Goal: Information Seeking & Learning: Learn about a topic

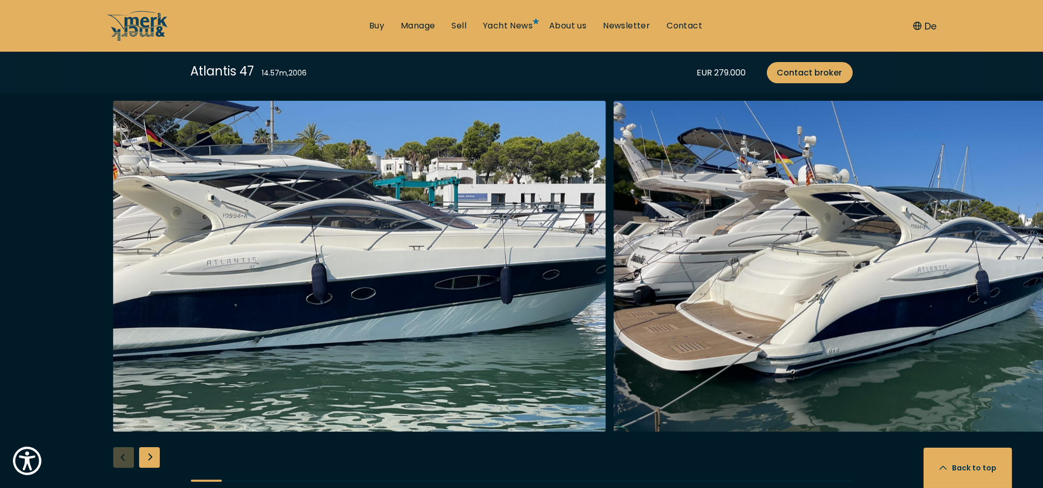
scroll to position [1310, 0]
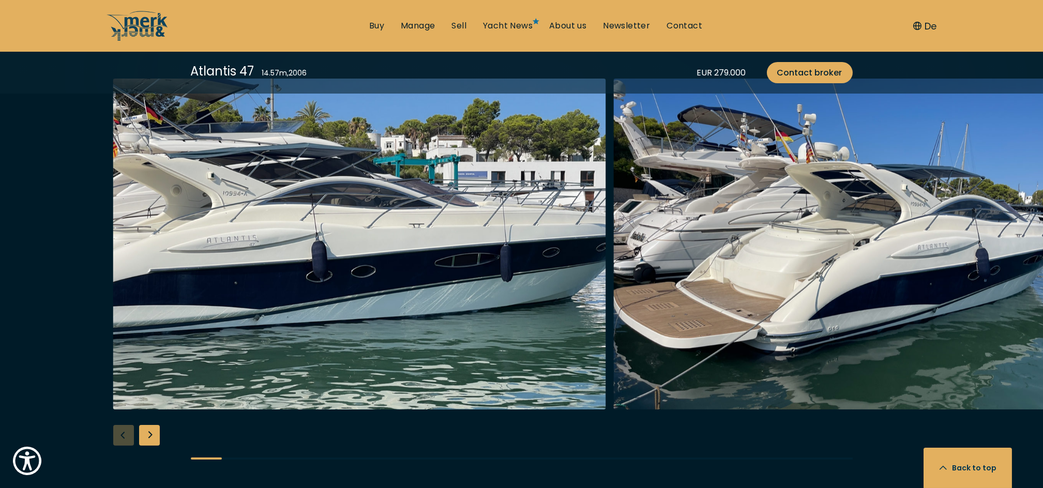
click at [152, 440] on div "Next slide" at bounding box center [149, 435] width 21 height 21
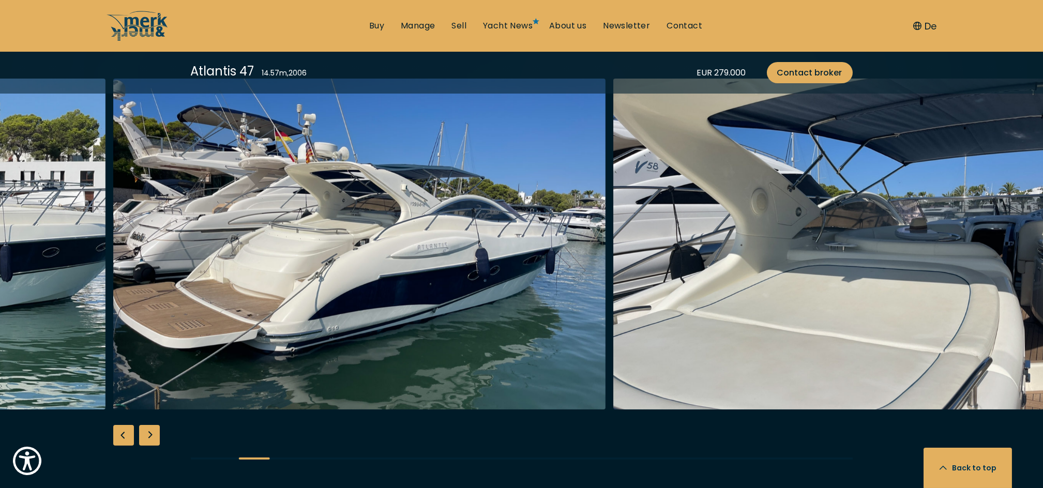
click at [152, 440] on div "Next slide" at bounding box center [149, 435] width 21 height 21
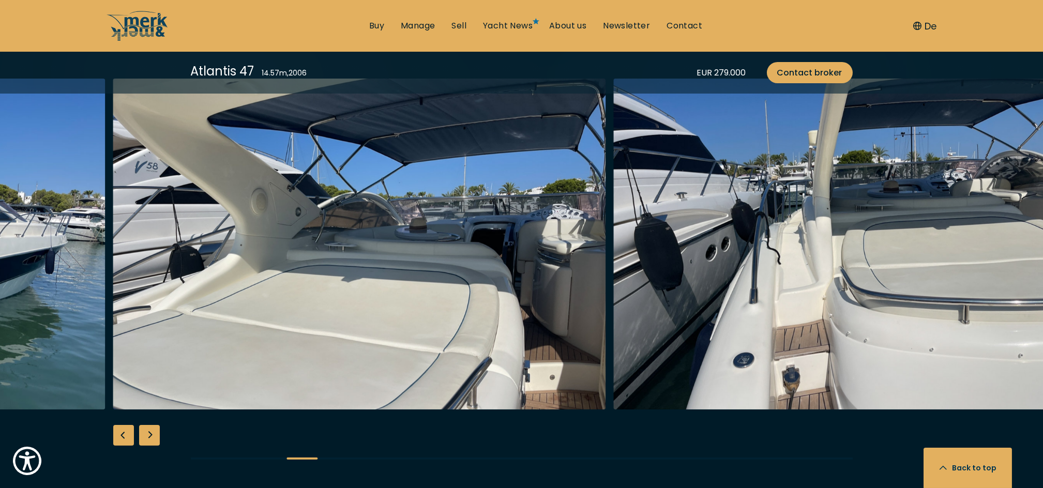
click at [152, 440] on div "Next slide" at bounding box center [149, 435] width 21 height 21
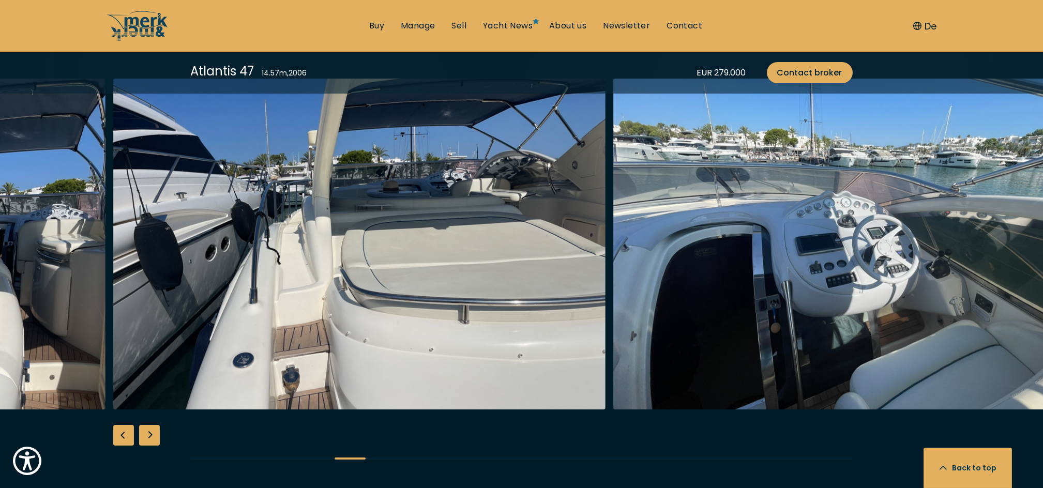
click at [152, 440] on div "Next slide" at bounding box center [149, 435] width 21 height 21
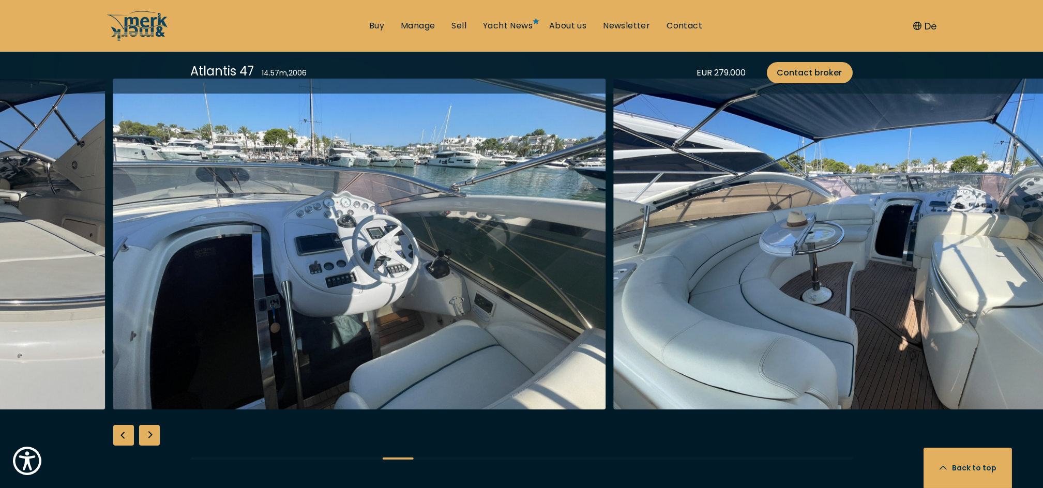
click at [152, 440] on div "Next slide" at bounding box center [149, 435] width 21 height 21
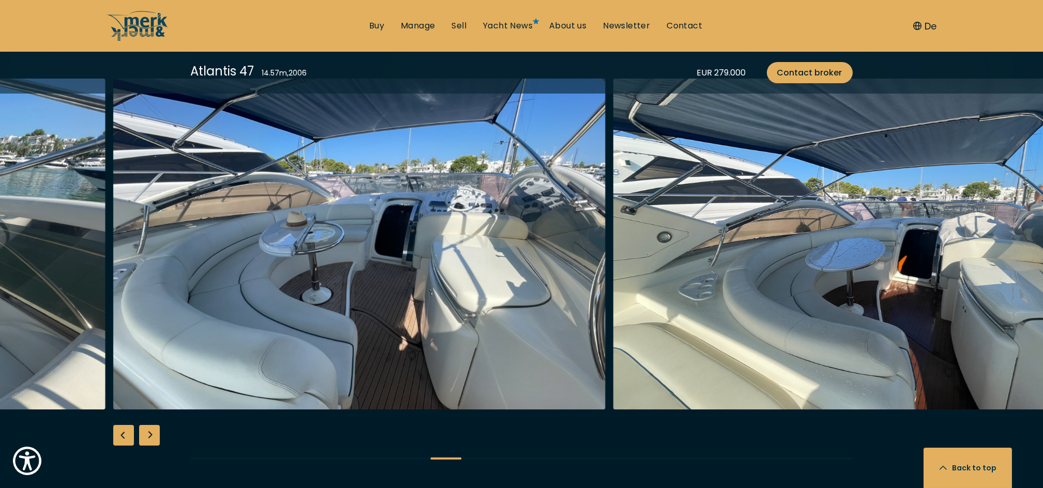
click at [152, 440] on div "Next slide" at bounding box center [149, 435] width 21 height 21
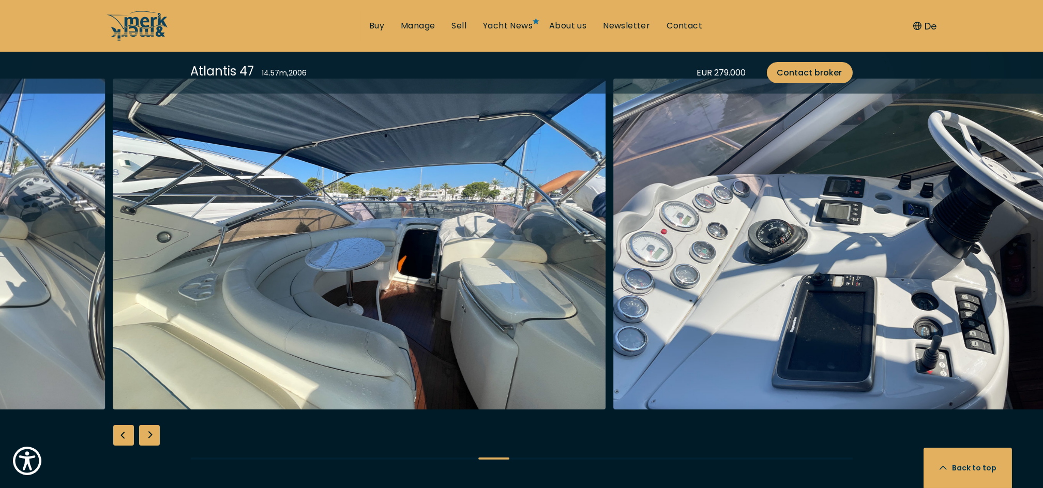
click at [152, 440] on div "Next slide" at bounding box center [149, 435] width 21 height 21
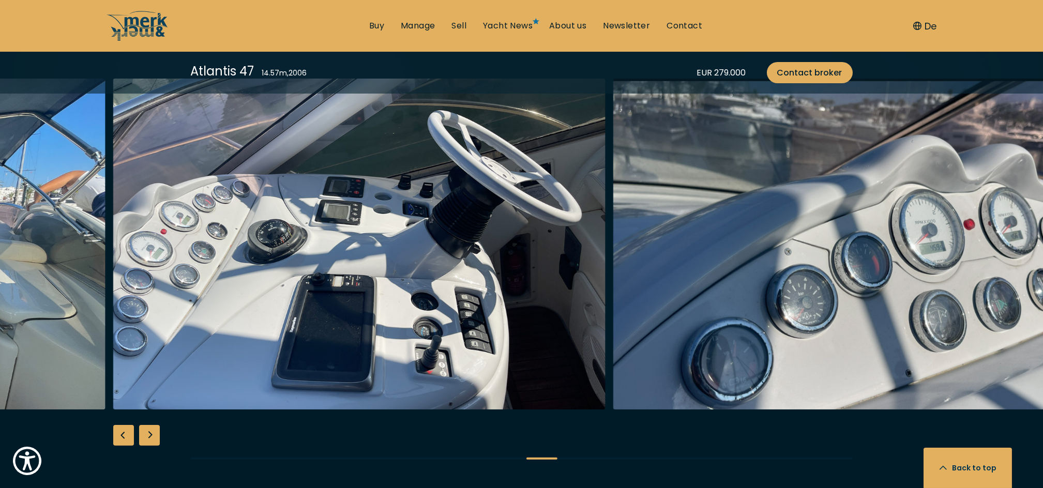
click at [152, 440] on div "Next slide" at bounding box center [149, 435] width 21 height 21
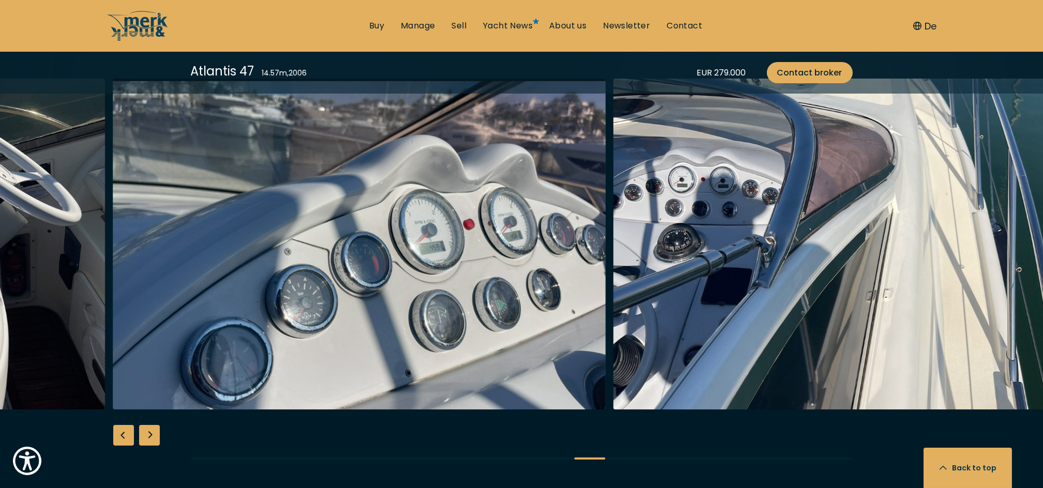
click at [152, 440] on div "Next slide" at bounding box center [149, 435] width 21 height 21
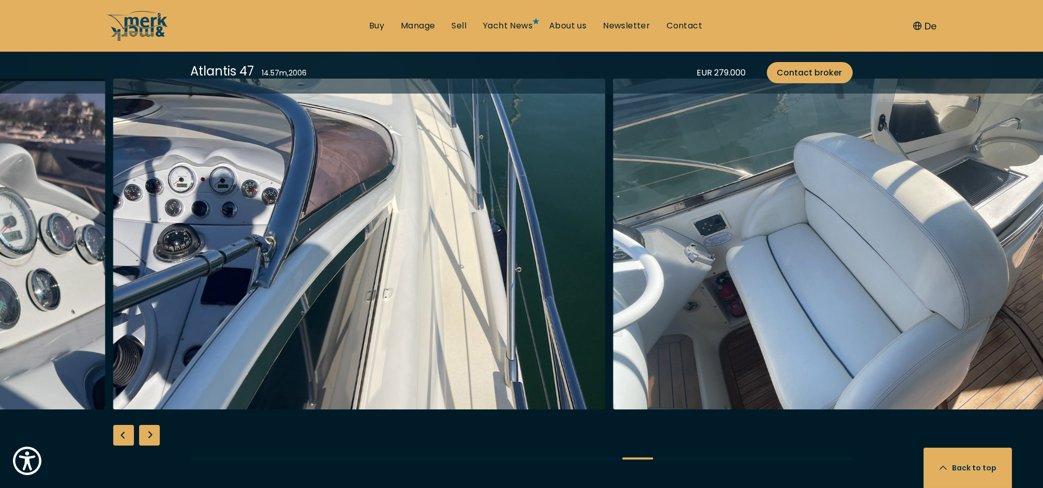
click at [152, 440] on div "Next slide" at bounding box center [149, 435] width 21 height 21
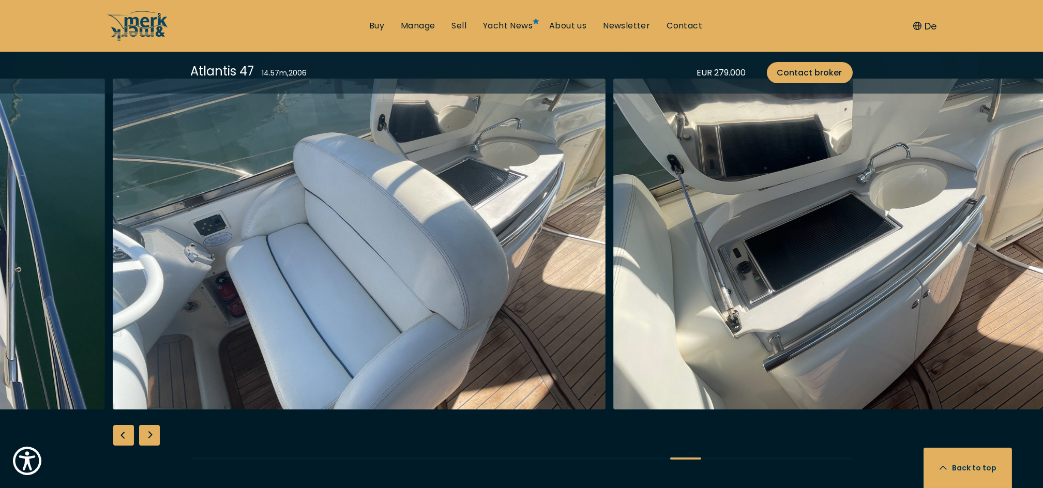
click at [152, 440] on div "Next slide" at bounding box center [149, 435] width 21 height 21
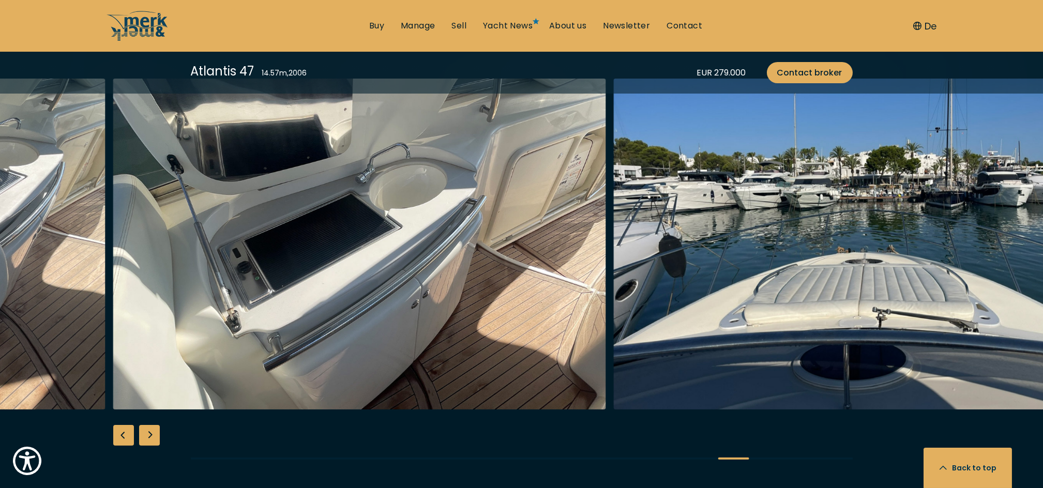
click at [152, 440] on div "Next slide" at bounding box center [149, 435] width 21 height 21
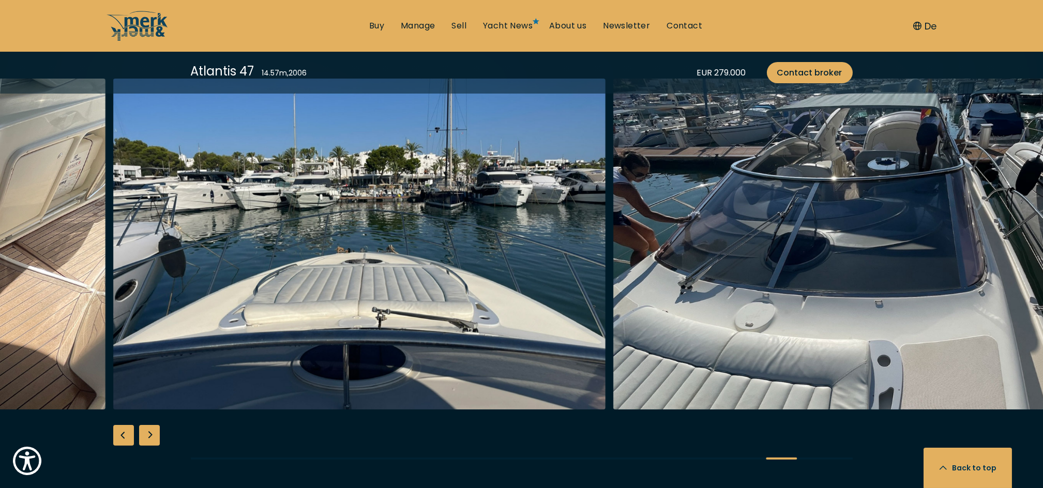
click at [152, 440] on div "Next slide" at bounding box center [149, 435] width 21 height 21
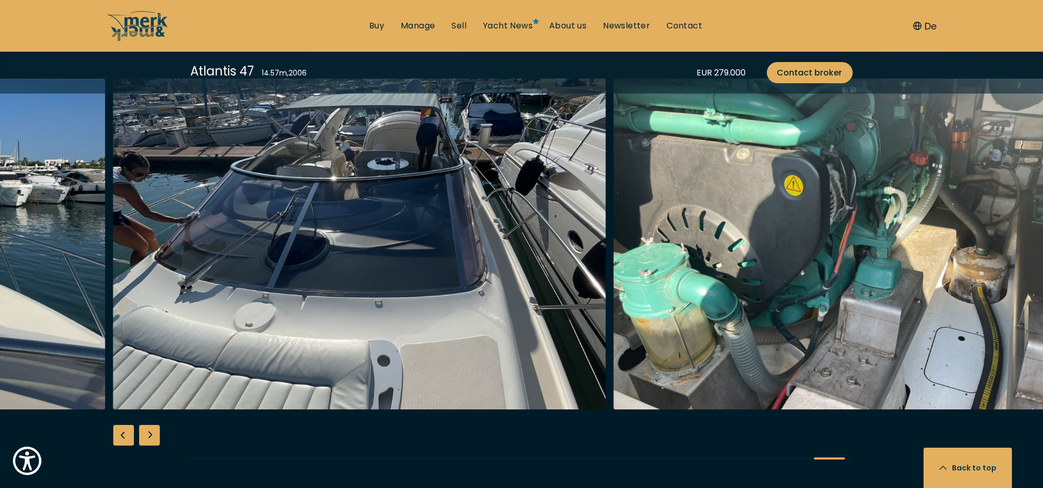
click at [152, 440] on div "Next slide" at bounding box center [149, 435] width 21 height 21
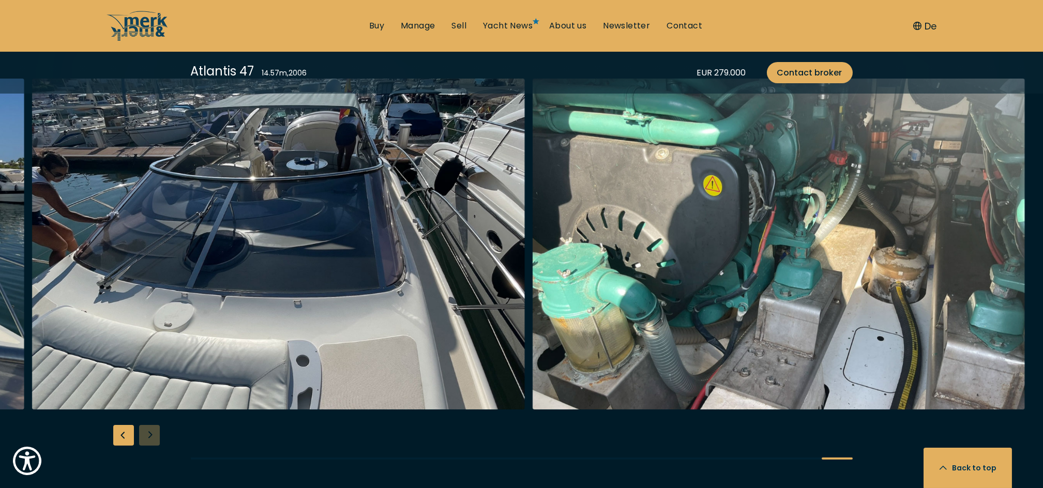
click at [152, 440] on div at bounding box center [521, 278] width 1043 height 398
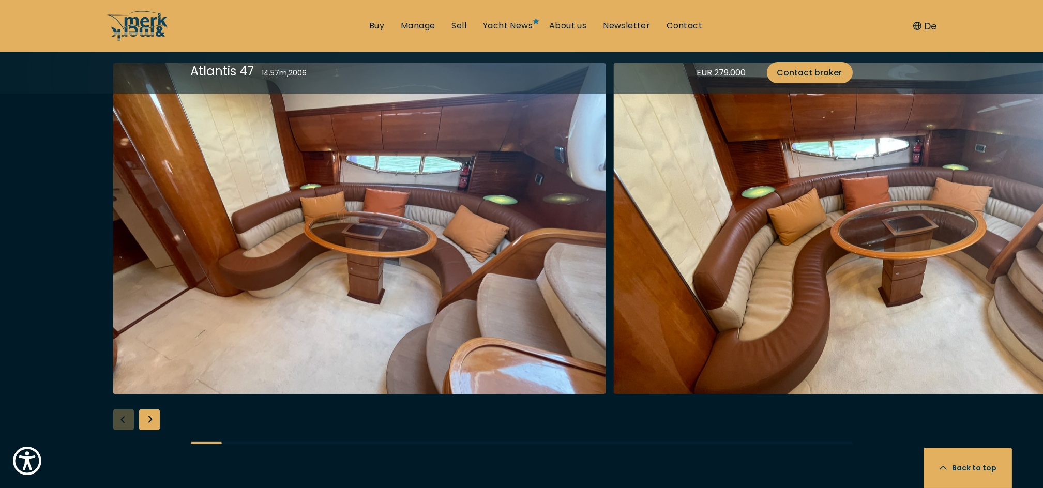
scroll to position [1931, 0]
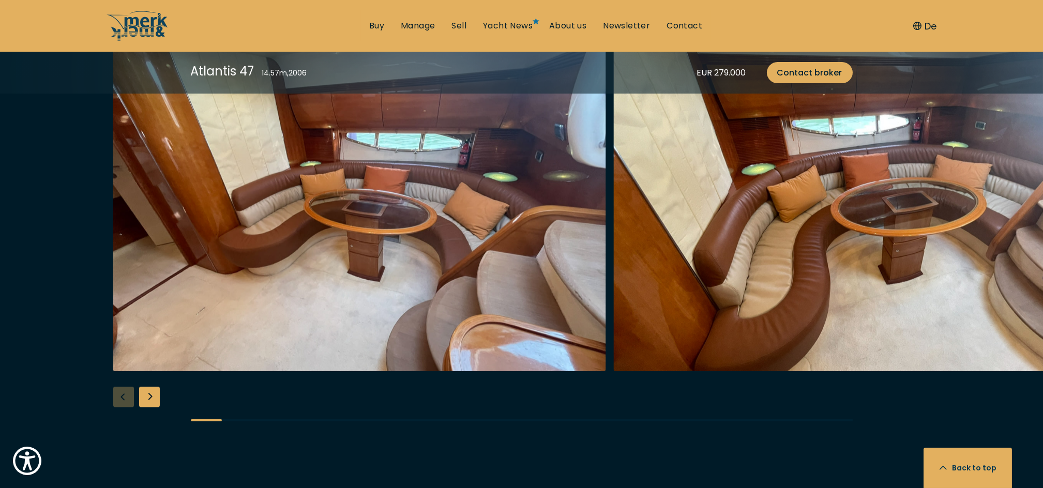
click at [149, 398] on div "Next slide" at bounding box center [149, 397] width 21 height 21
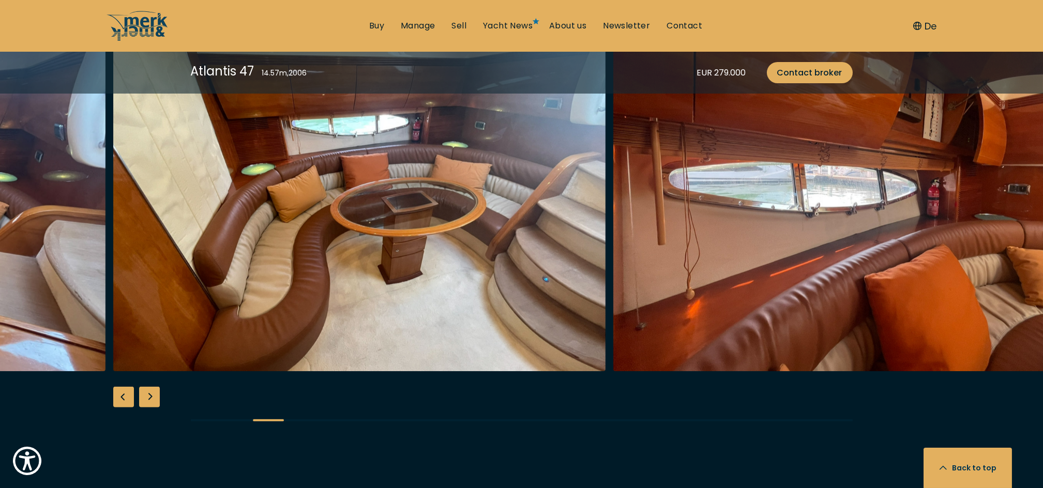
click at [149, 398] on div "Next slide" at bounding box center [149, 397] width 21 height 21
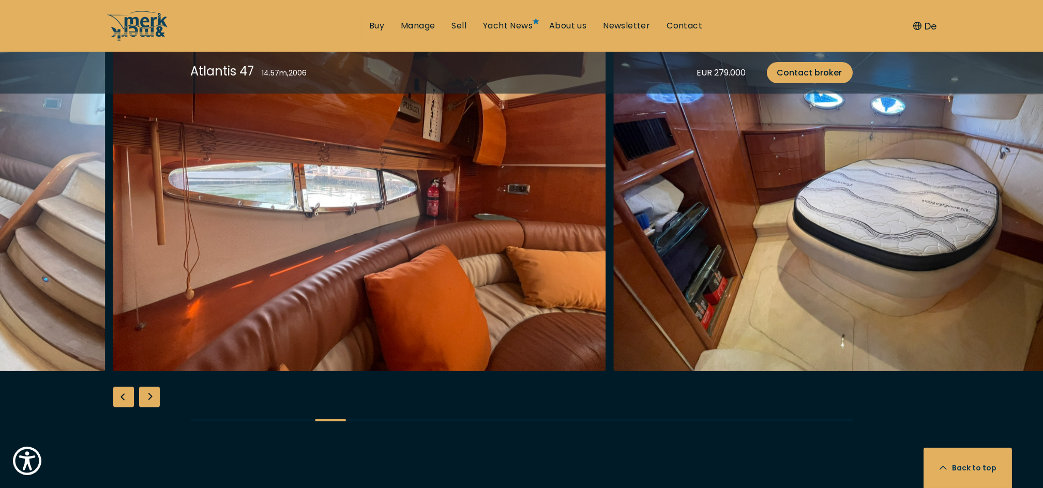
click at [149, 398] on div "Next slide" at bounding box center [149, 397] width 21 height 21
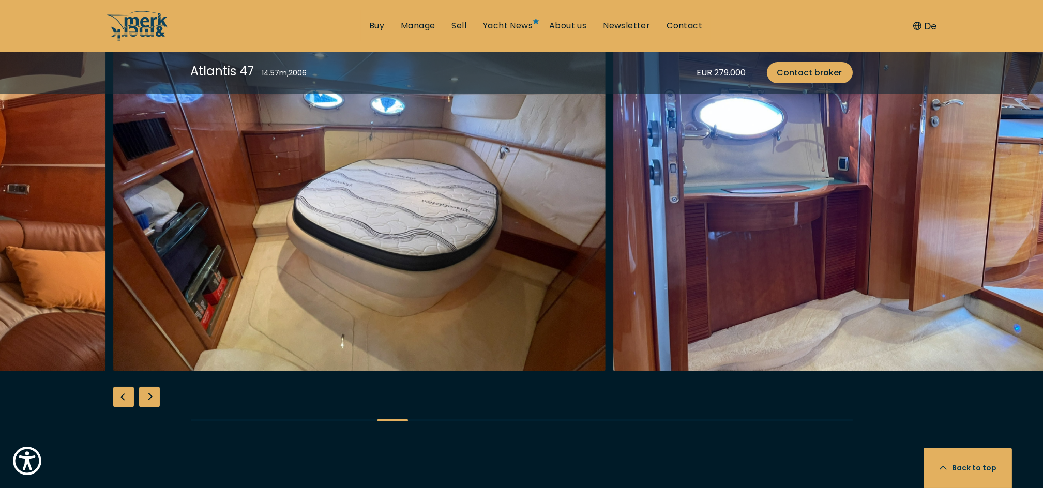
click at [149, 398] on div "Next slide" at bounding box center [149, 397] width 21 height 21
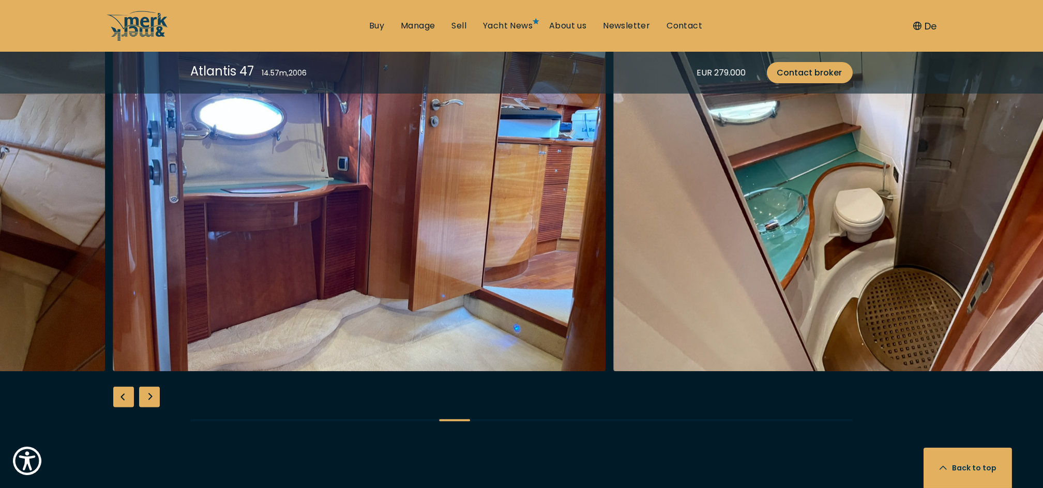
click at [149, 398] on div "Next slide" at bounding box center [149, 397] width 21 height 21
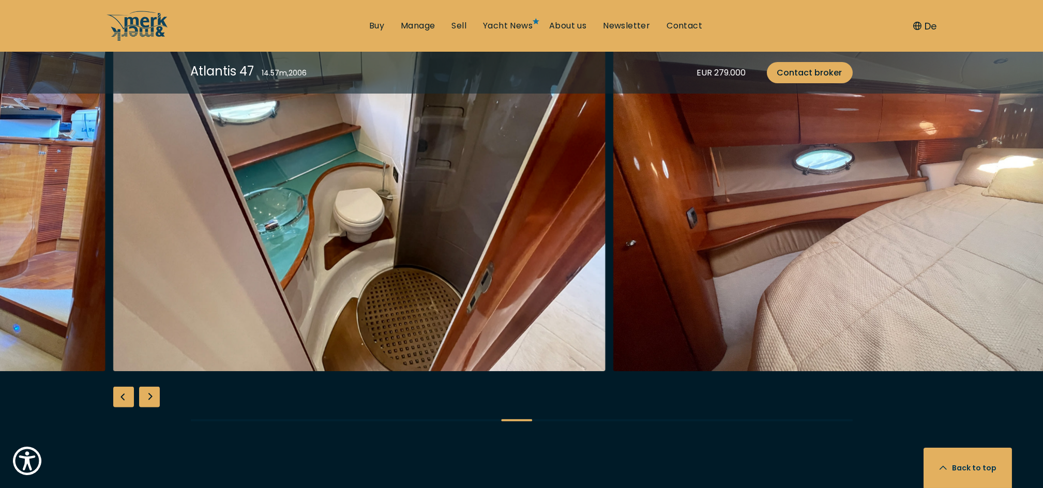
click at [149, 398] on div "Next slide" at bounding box center [149, 397] width 21 height 21
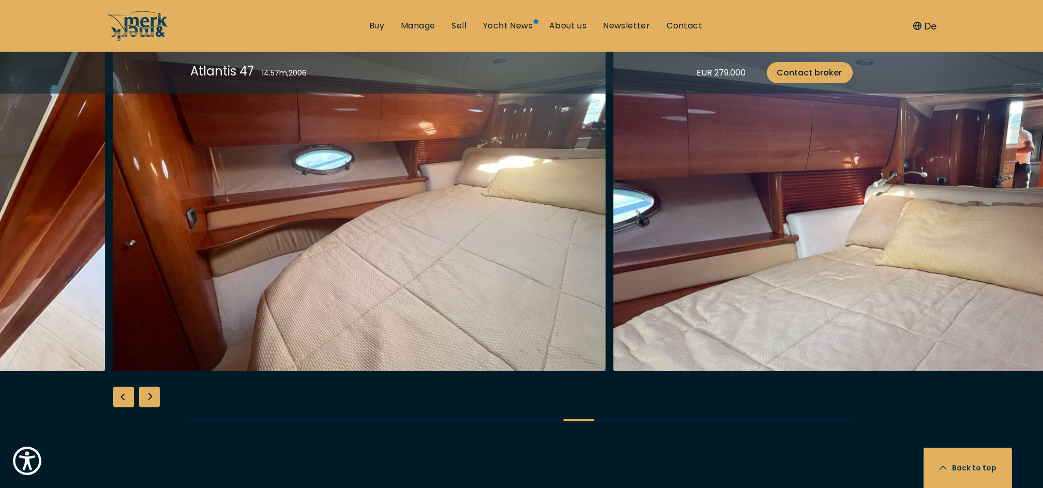
click at [149, 398] on div "Next slide" at bounding box center [149, 397] width 21 height 21
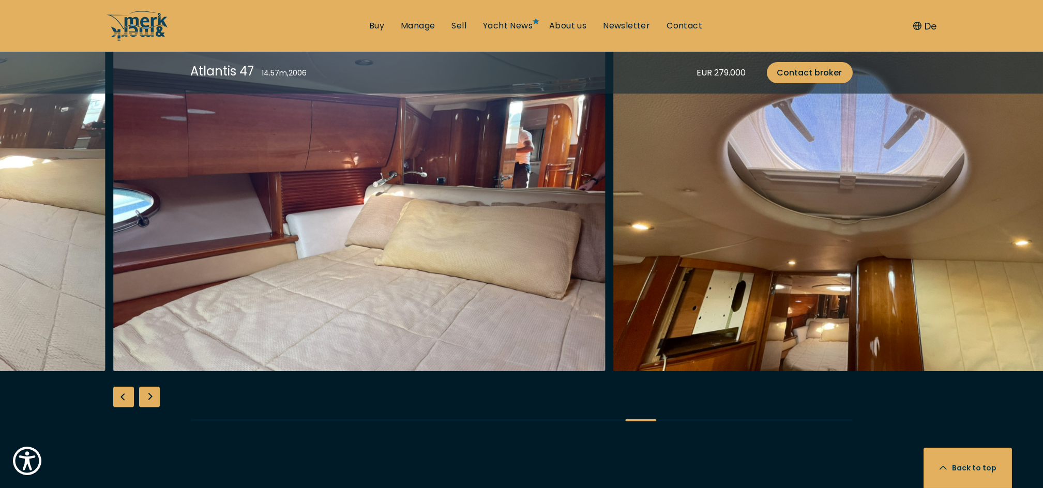
click at [149, 398] on div "Next slide" at bounding box center [149, 397] width 21 height 21
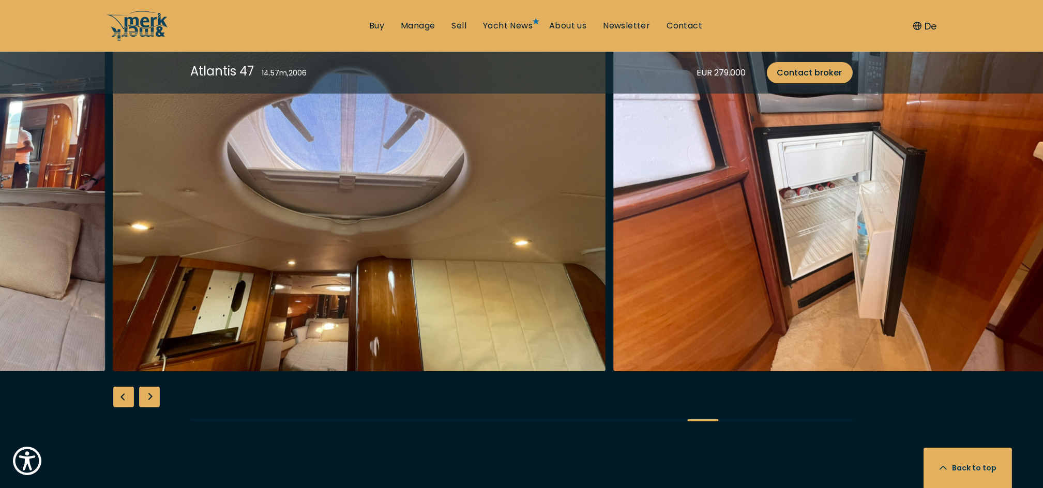
click at [149, 398] on div "Next slide" at bounding box center [149, 397] width 21 height 21
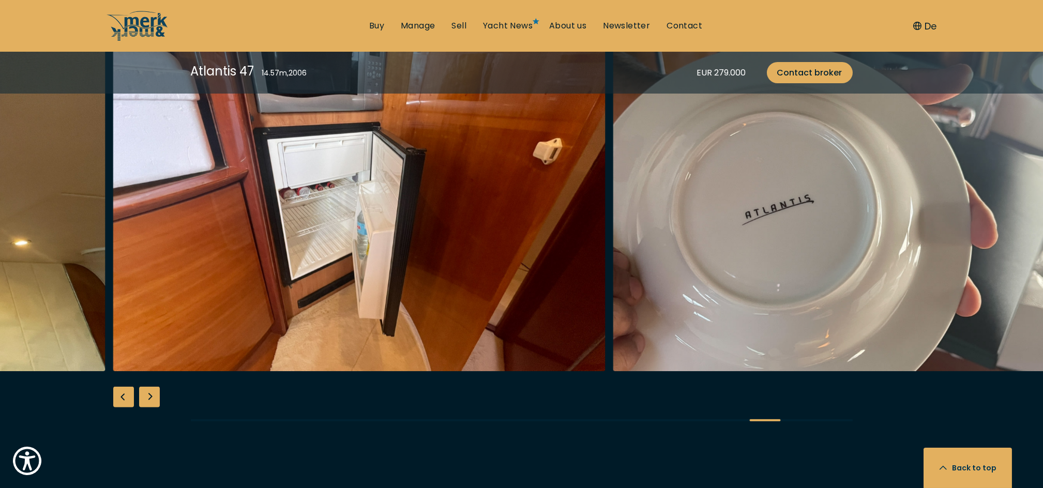
click at [149, 398] on div "Next slide" at bounding box center [149, 397] width 21 height 21
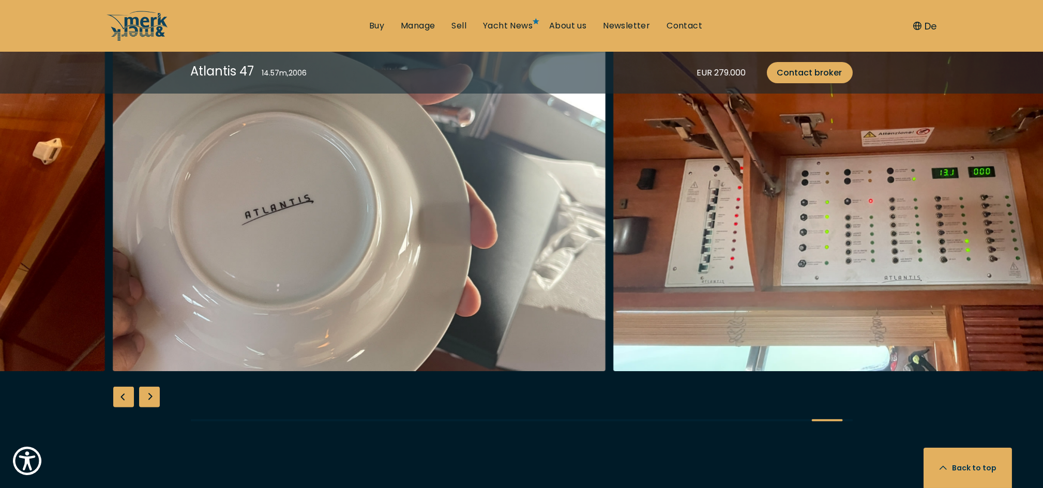
click at [149, 398] on div "Next slide" at bounding box center [149, 397] width 21 height 21
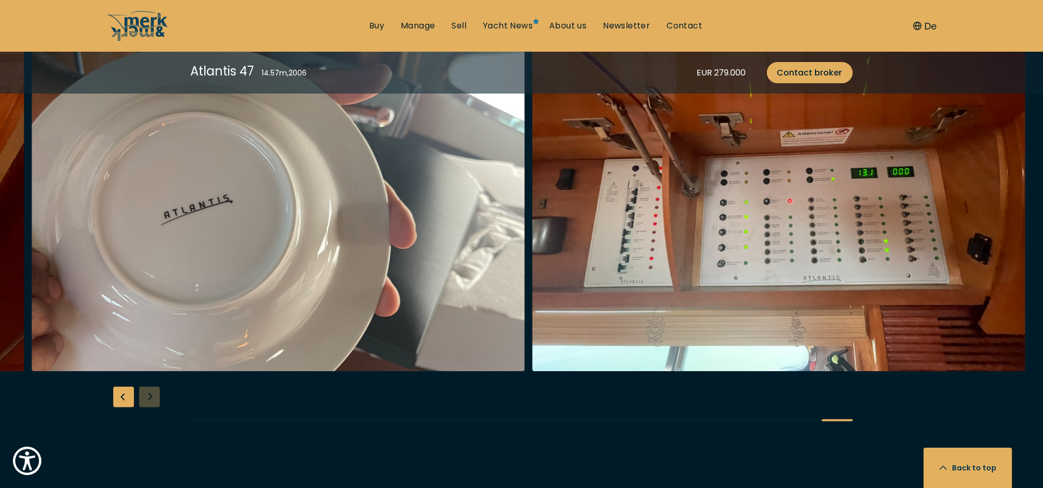
click at [149, 398] on div at bounding box center [521, 239] width 1043 height 398
click at [125, 394] on div "Previous slide" at bounding box center [123, 397] width 21 height 21
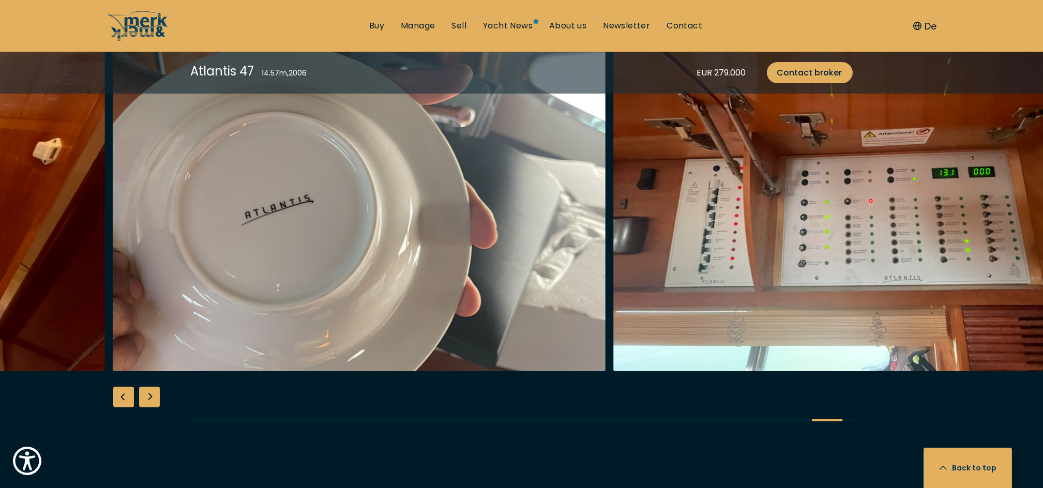
click at [125, 394] on div "Previous slide" at bounding box center [123, 397] width 21 height 21
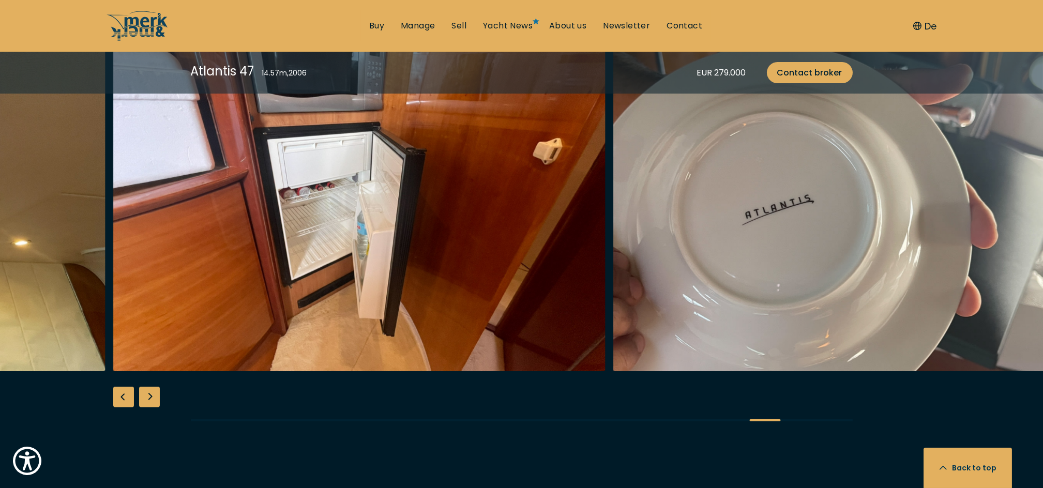
click at [125, 394] on div "Previous slide" at bounding box center [123, 397] width 21 height 21
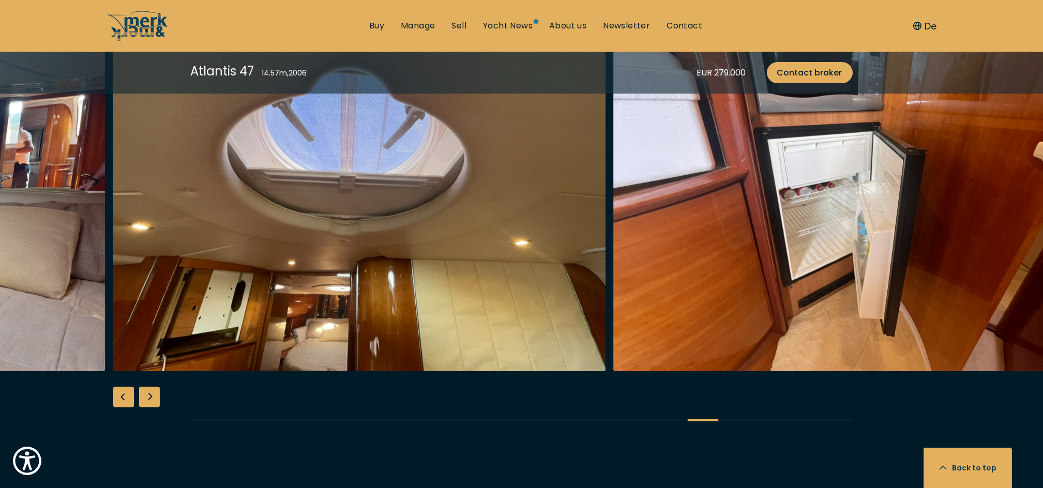
click at [125, 394] on div "Previous slide" at bounding box center [123, 397] width 21 height 21
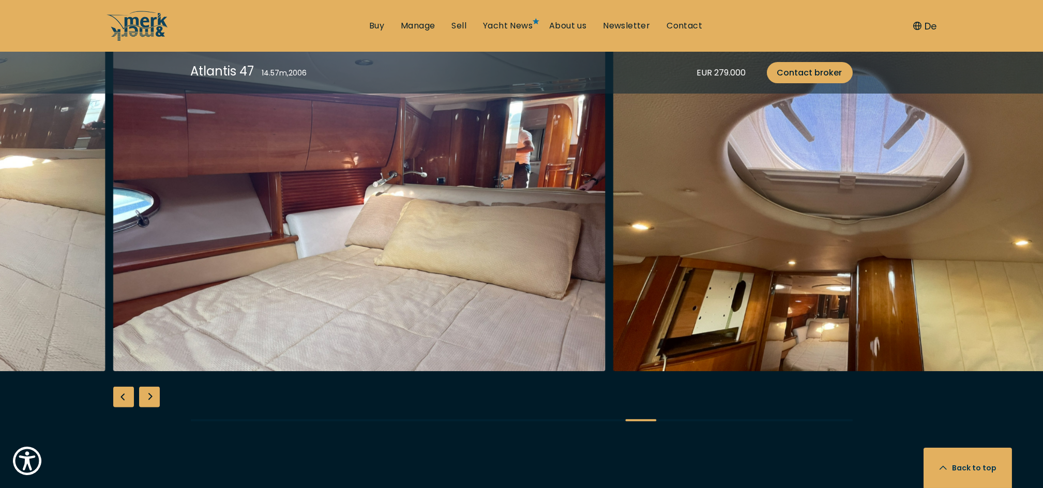
click at [125, 394] on div "Previous slide" at bounding box center [123, 397] width 21 height 21
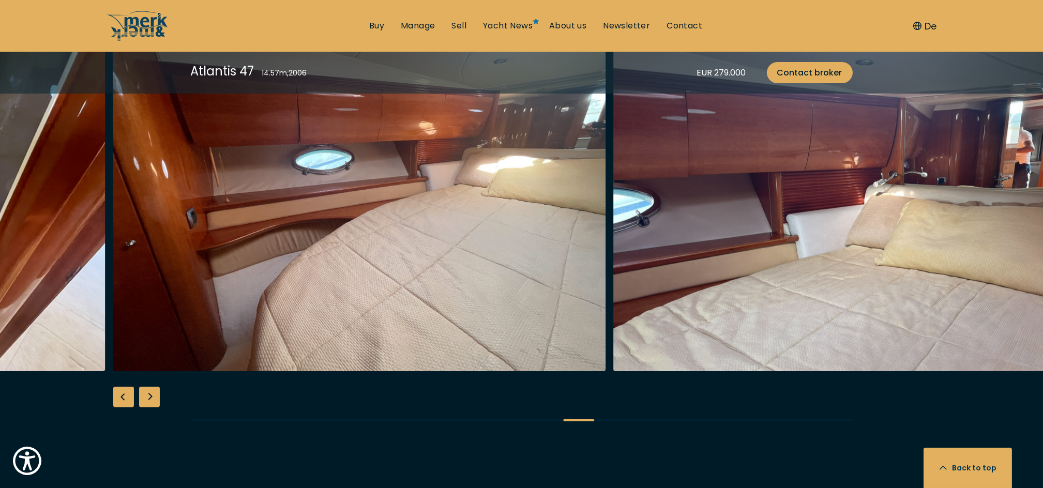
click at [125, 394] on div "Previous slide" at bounding box center [123, 397] width 21 height 21
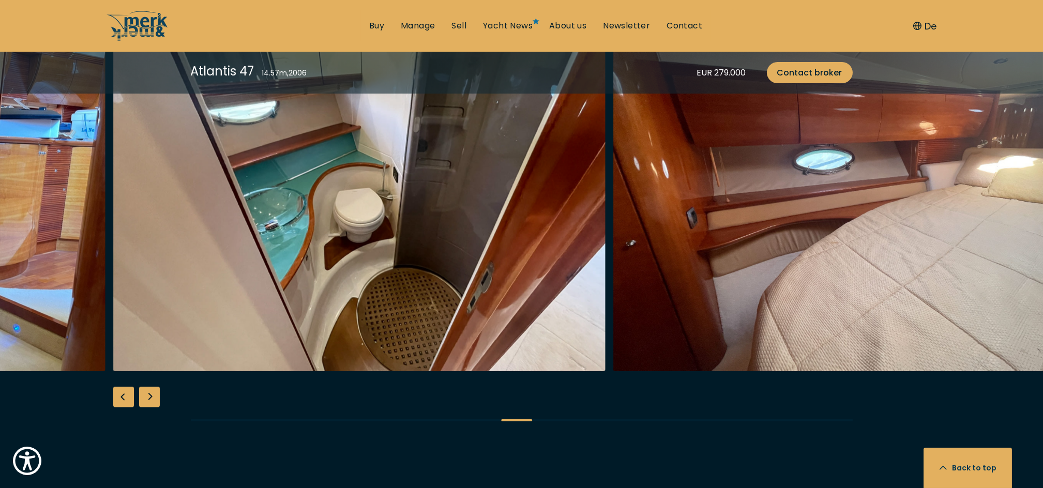
click at [125, 394] on div "Previous slide" at bounding box center [123, 397] width 21 height 21
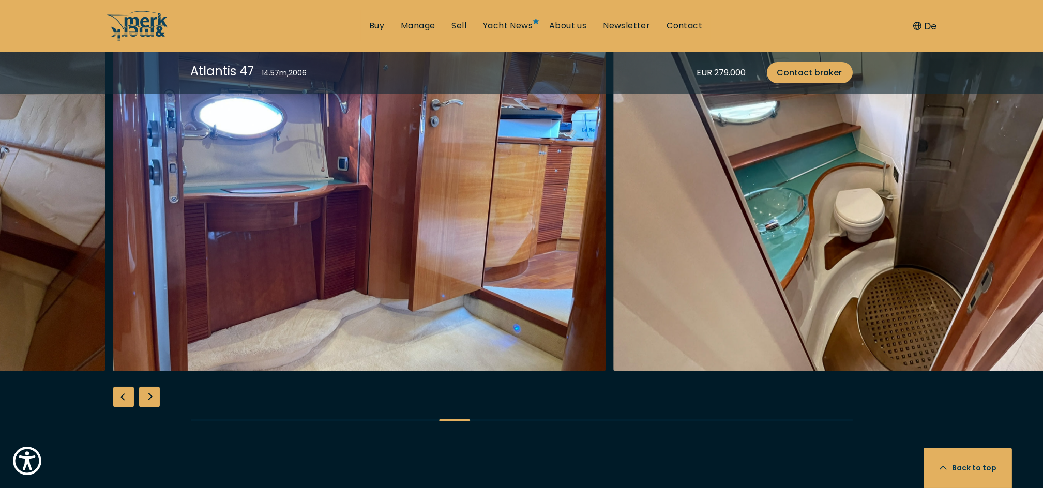
click at [125, 394] on div "Previous slide" at bounding box center [123, 397] width 21 height 21
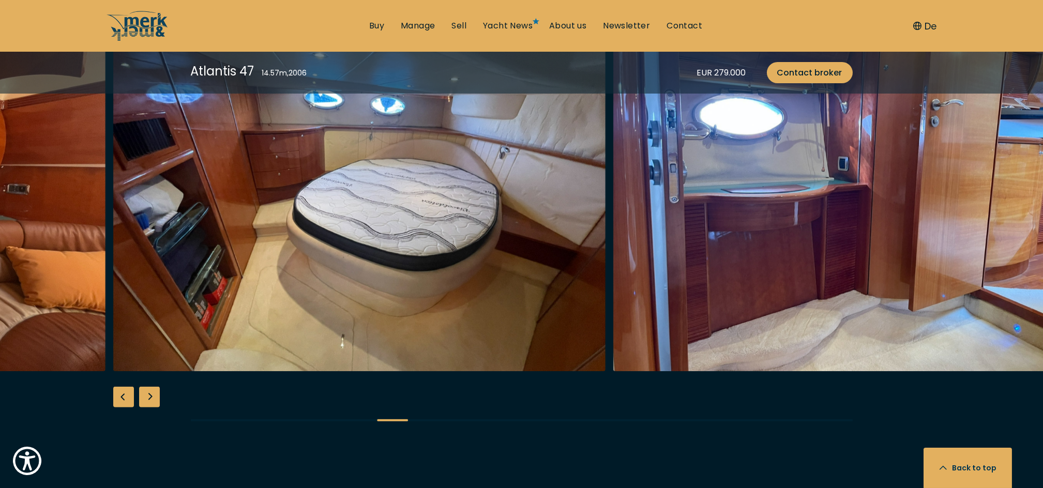
click at [125, 394] on div "Previous slide" at bounding box center [123, 397] width 21 height 21
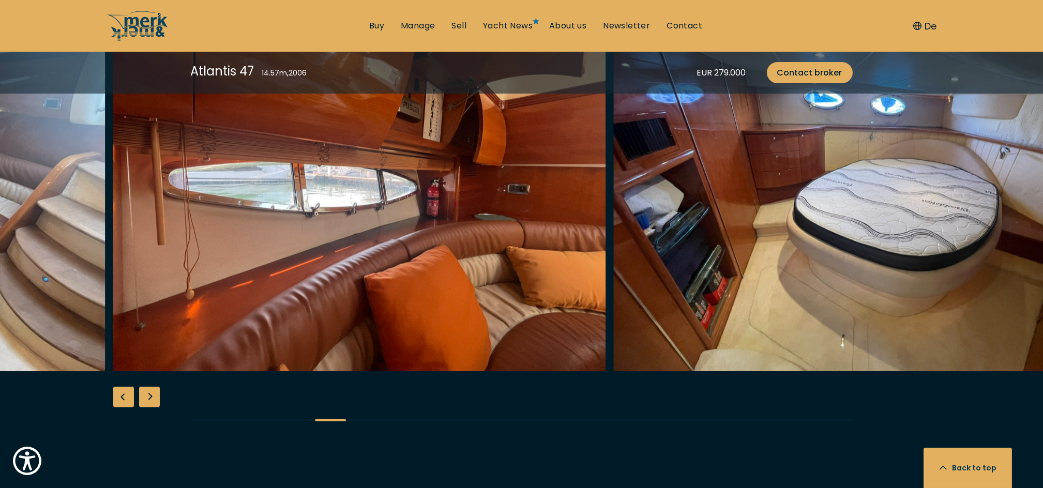
click at [125, 394] on div "Previous slide" at bounding box center [123, 397] width 21 height 21
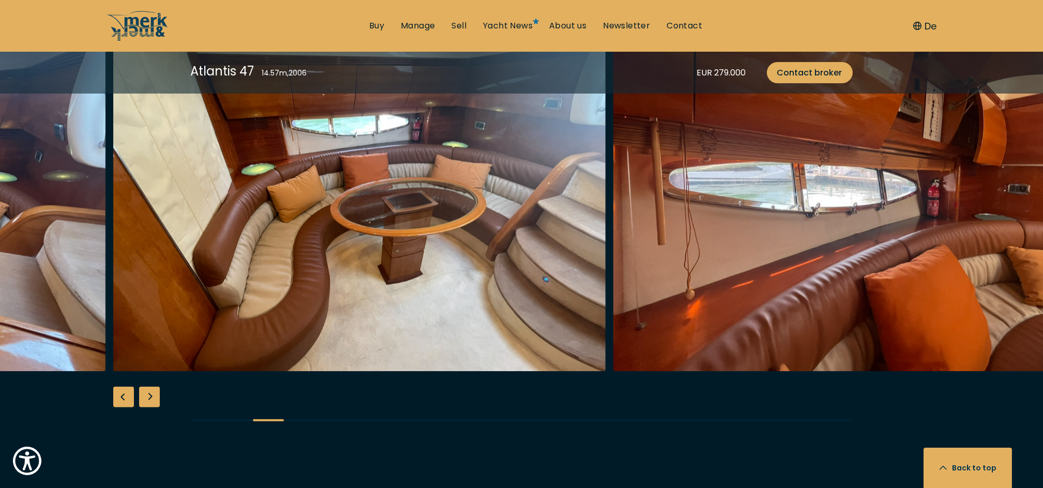
click at [125, 394] on div "Previous slide" at bounding box center [123, 397] width 21 height 21
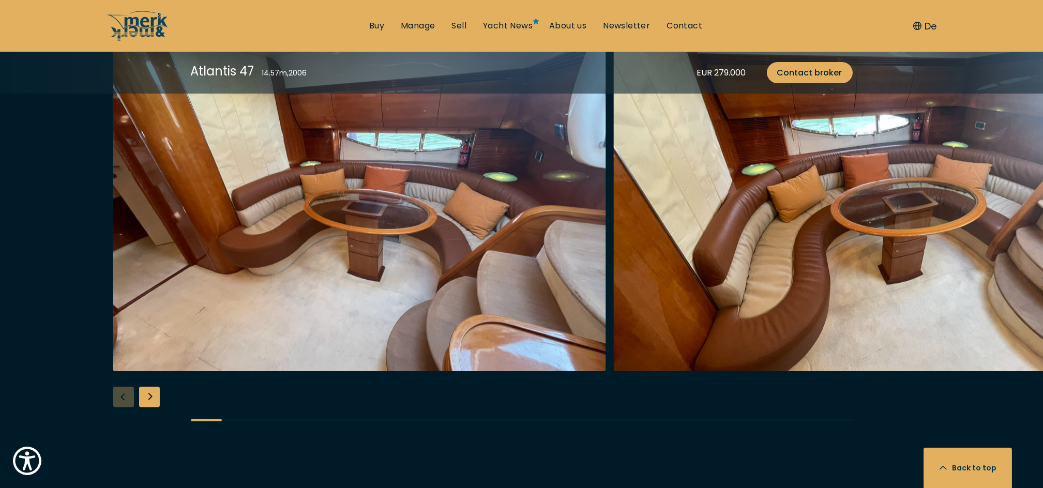
click at [125, 394] on div at bounding box center [521, 239] width 1043 height 398
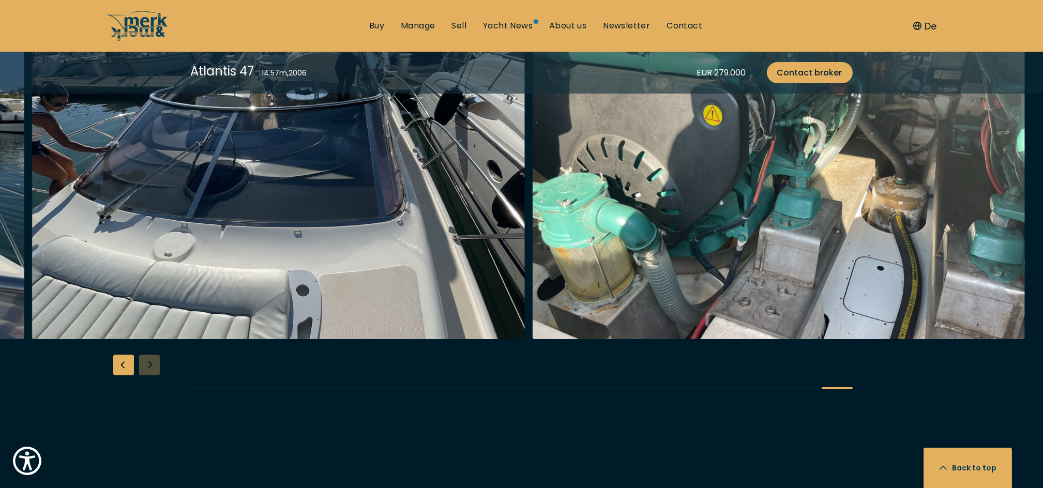
scroll to position [1379, 0]
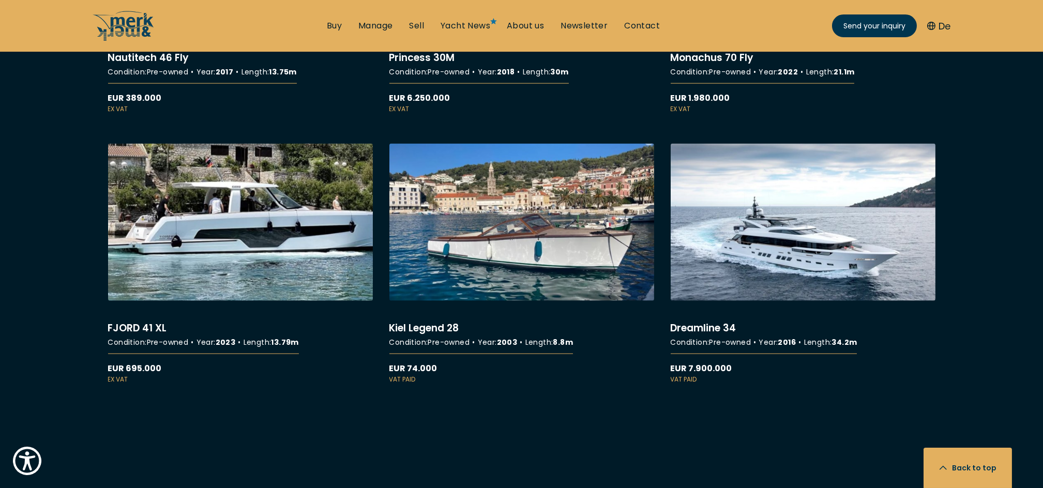
scroll to position [5793, 0]
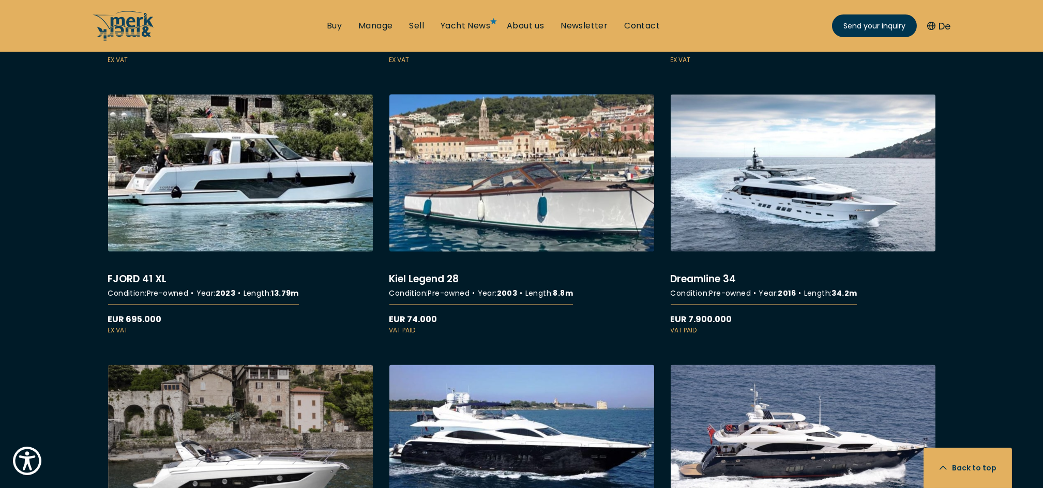
click at [516, 167] on link "More details about Kiel Legend 28" at bounding box center [521, 215] width 265 height 241
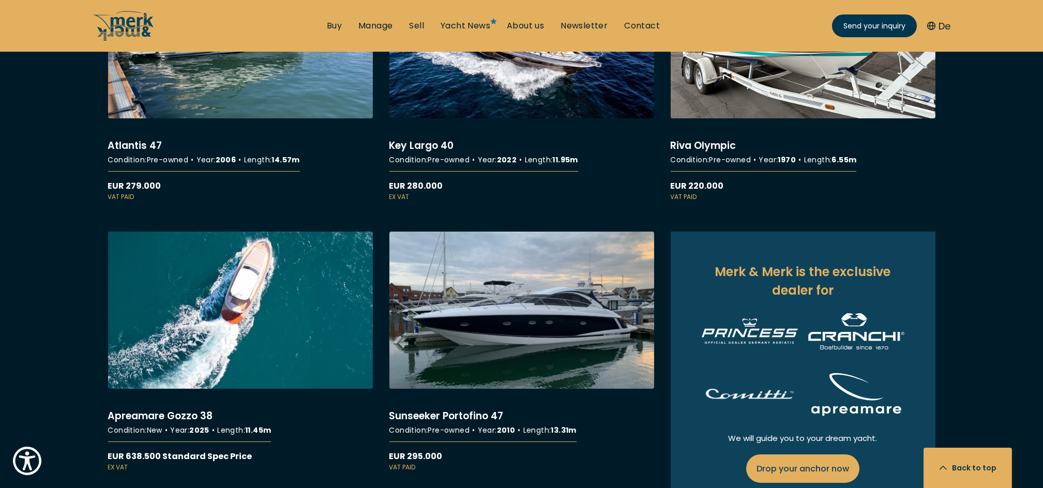
scroll to position [1034, 0]
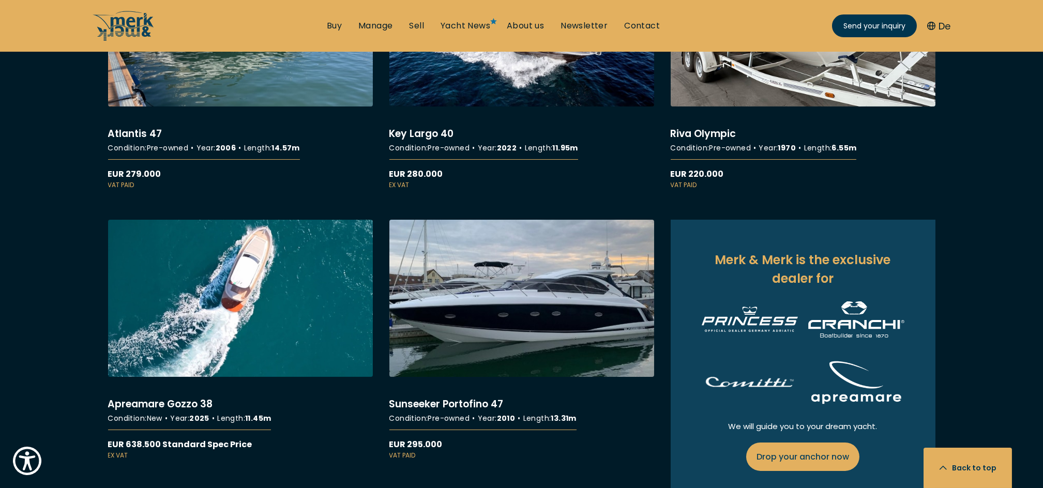
click at [425, 410] on link "More details about Sunseeker Portofino 47" at bounding box center [521, 340] width 265 height 241
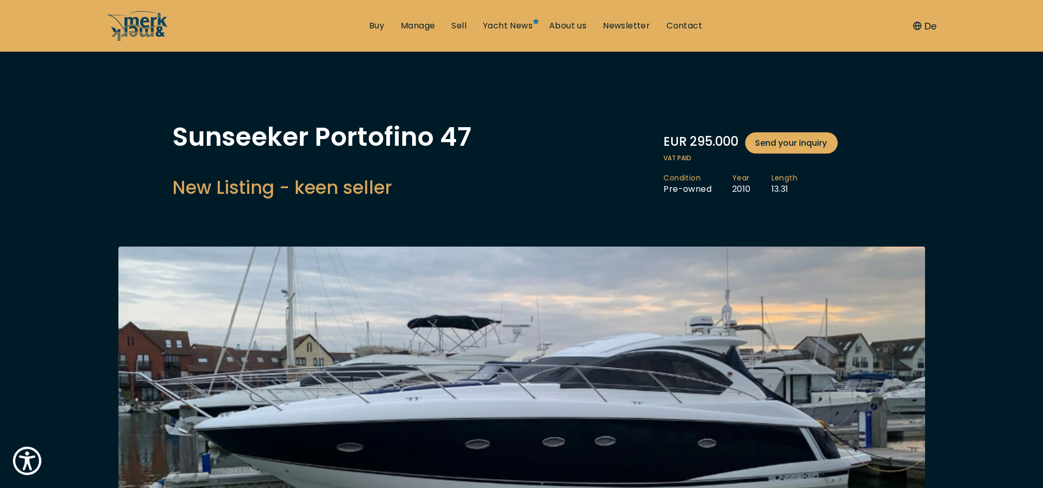
click at [928, 26] on button "De" at bounding box center [924, 26] width 23 height 14
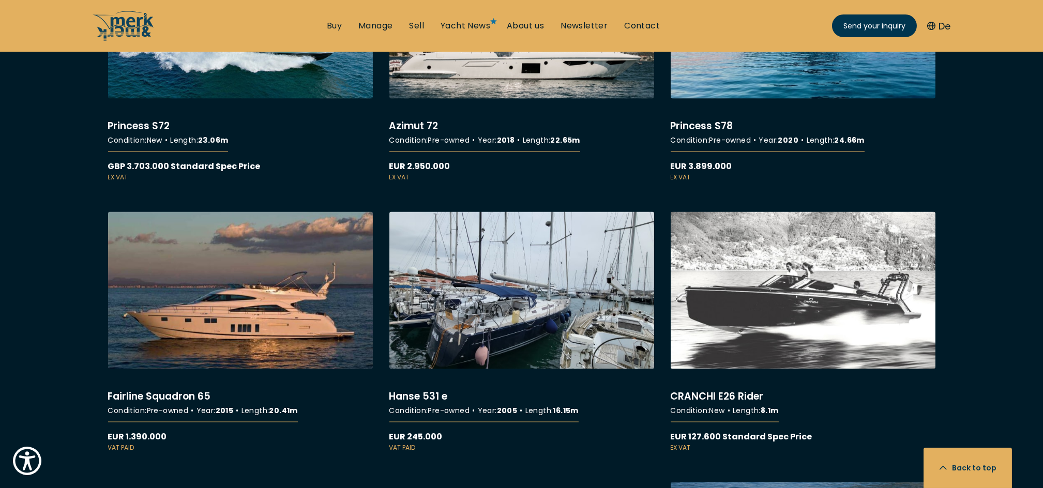
scroll to position [6758, 0]
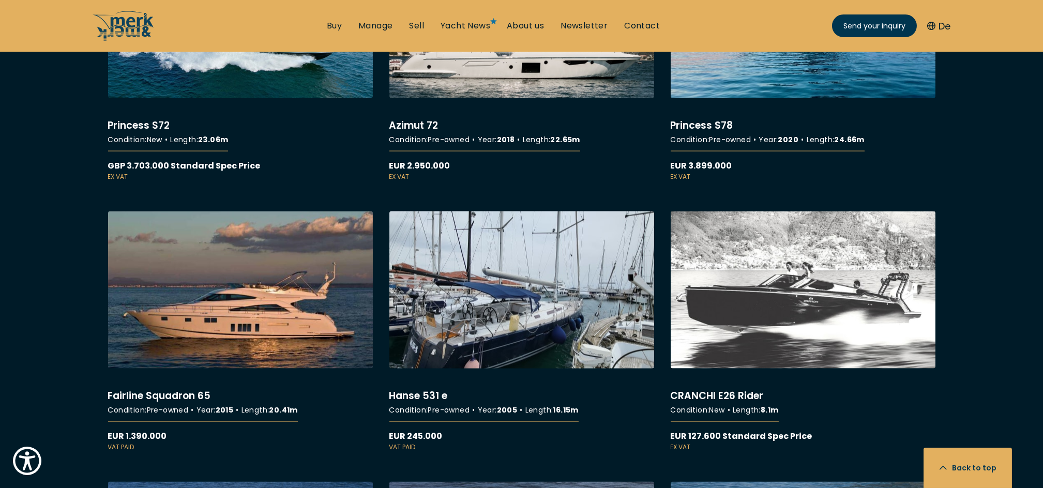
click at [493, 373] on link "More details about [PERSON_NAME] 531 e" at bounding box center [521, 332] width 265 height 241
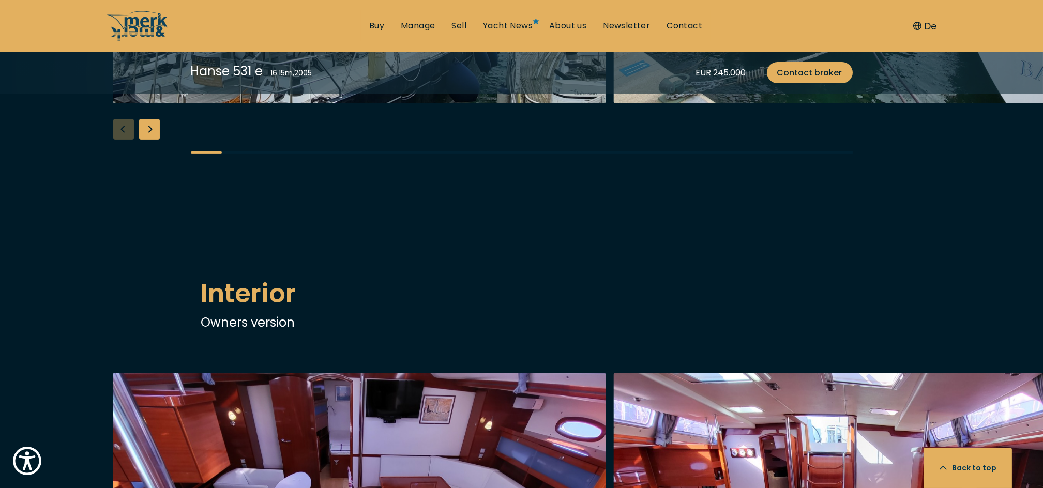
scroll to position [1172, 0]
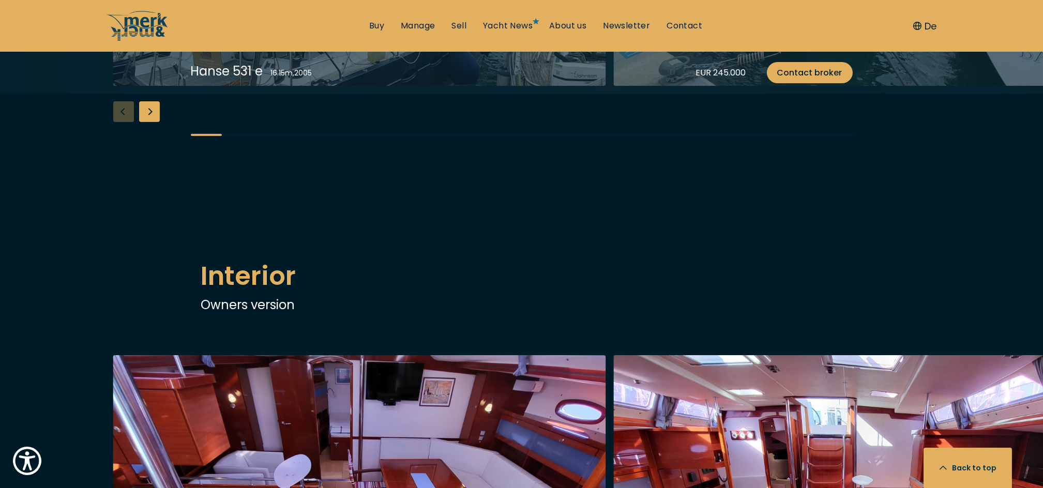
click at [149, 122] on div "Next slide" at bounding box center [149, 111] width 21 height 21
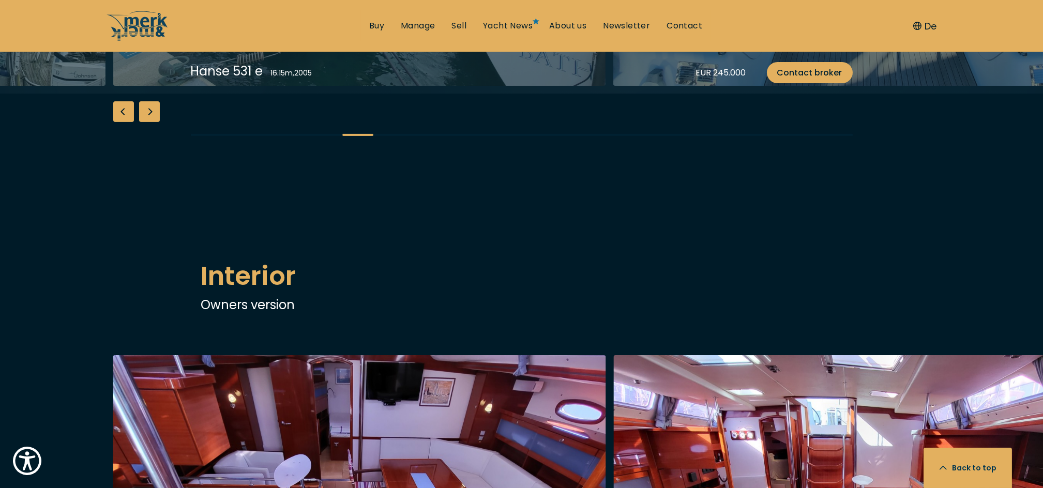
click at [149, 122] on div "Next slide" at bounding box center [149, 111] width 21 height 21
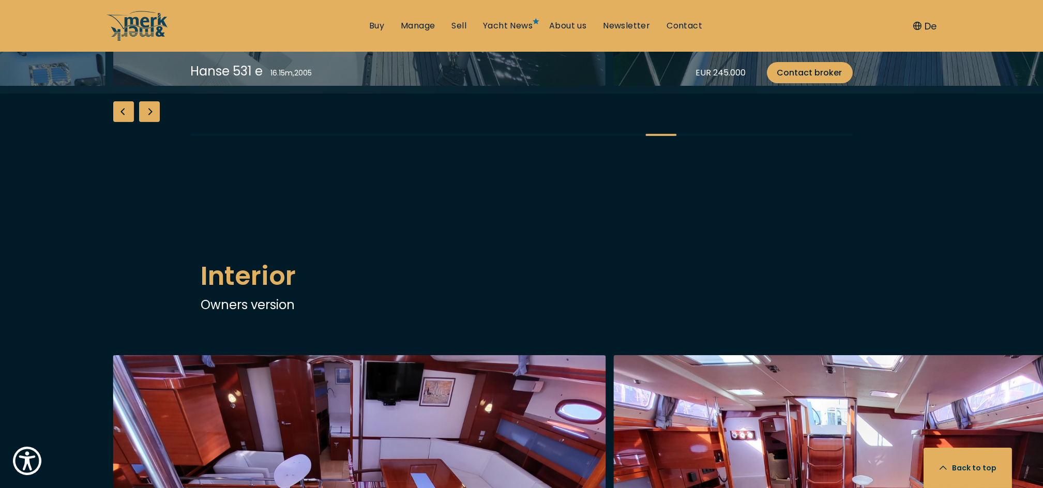
click at [149, 122] on div "Next slide" at bounding box center [149, 111] width 21 height 21
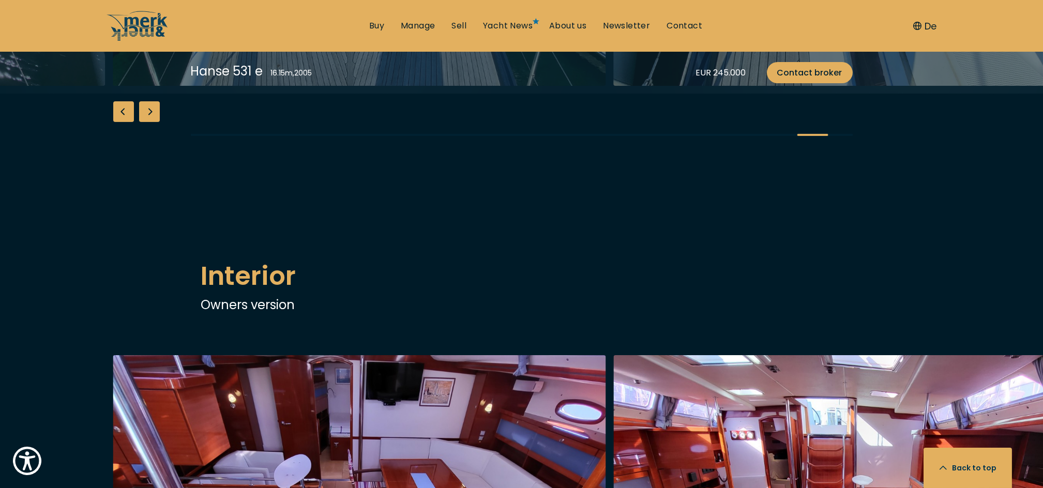
click at [149, 122] on div "Next slide" at bounding box center [149, 111] width 21 height 21
